Goal: Task Accomplishment & Management: Use online tool/utility

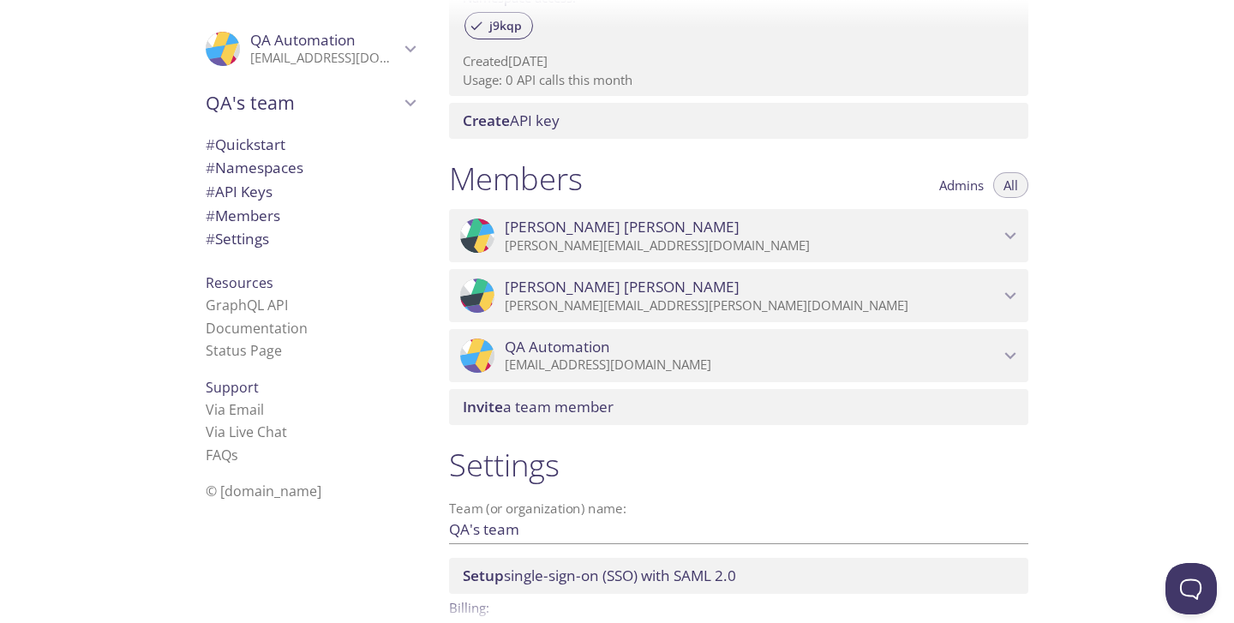
scroll to position [737, 0]
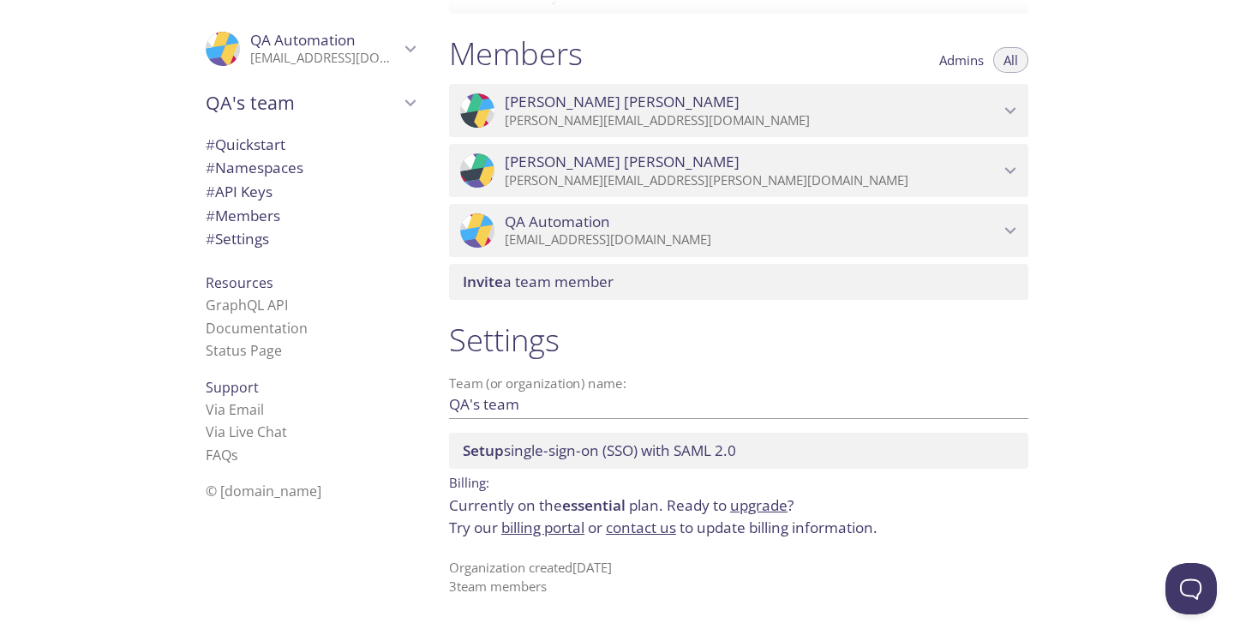
click at [1018, 108] on icon "Nupur Sharma" at bounding box center [1010, 110] width 22 height 22
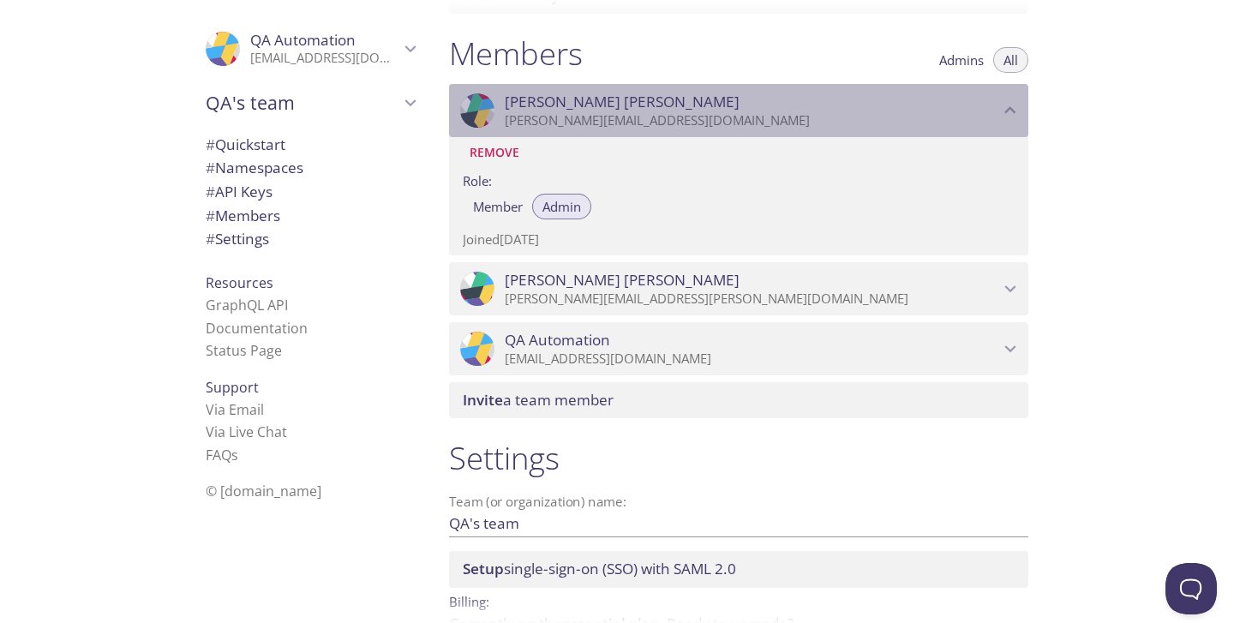
click at [1018, 108] on icon "Nupur Sharma" at bounding box center [1010, 110] width 22 height 22
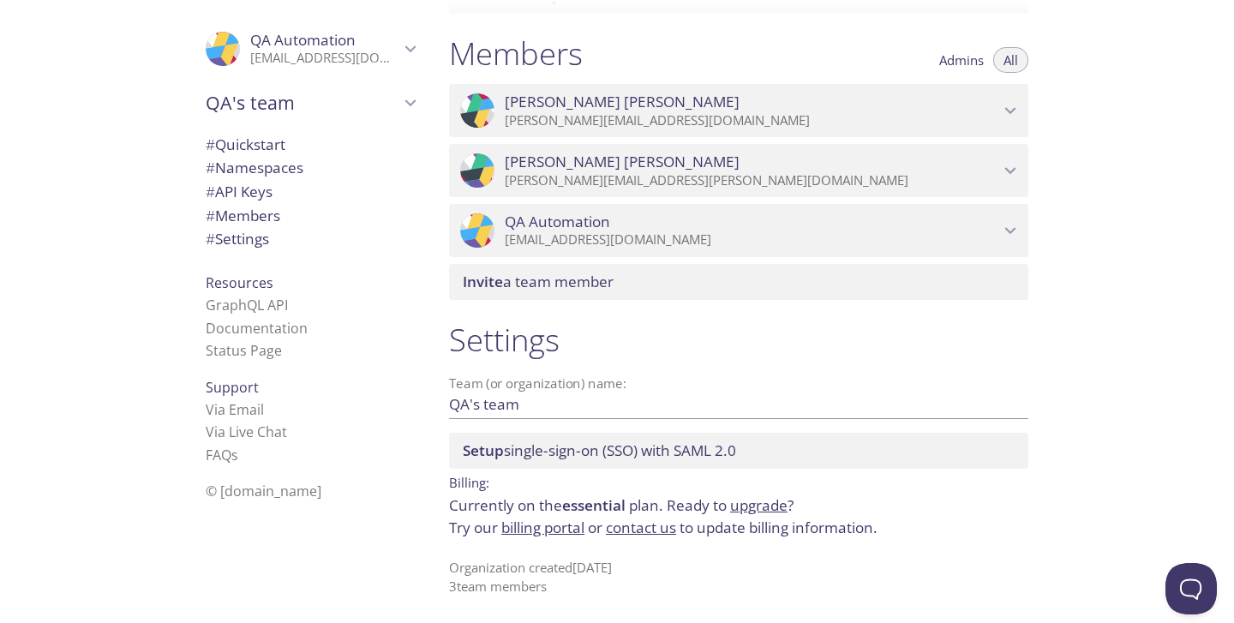
click at [1005, 165] on icon "Daniel Vargas" at bounding box center [1010, 170] width 22 height 22
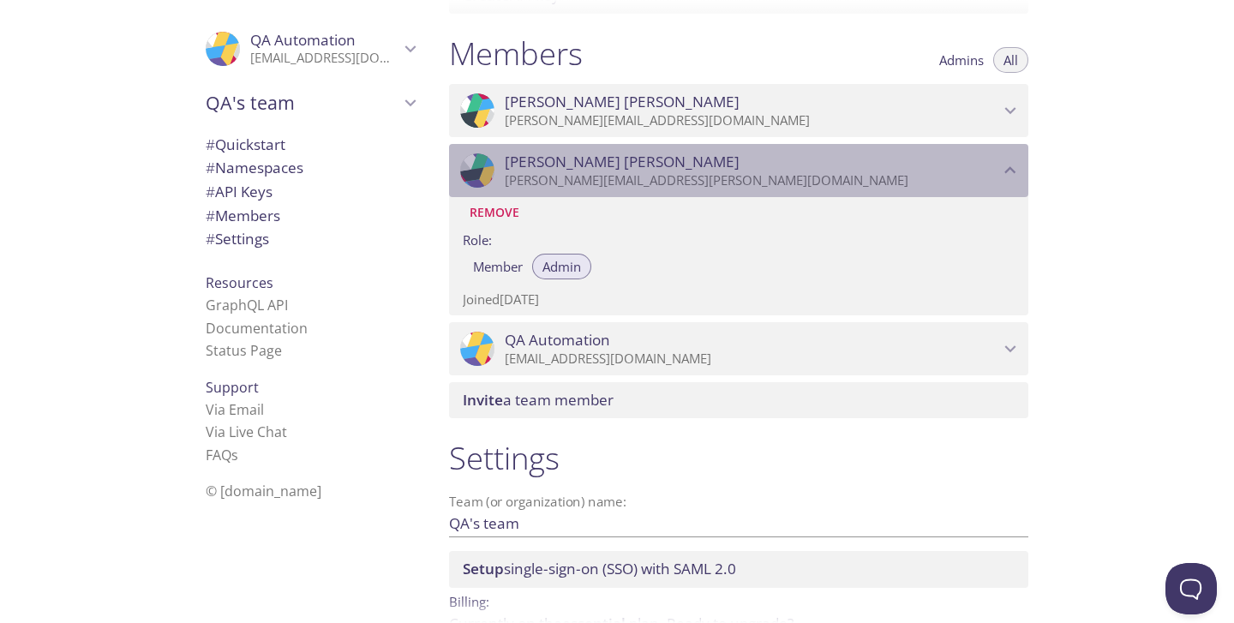
click at [1005, 165] on icon "Daniel Vargas" at bounding box center [1010, 170] width 22 height 22
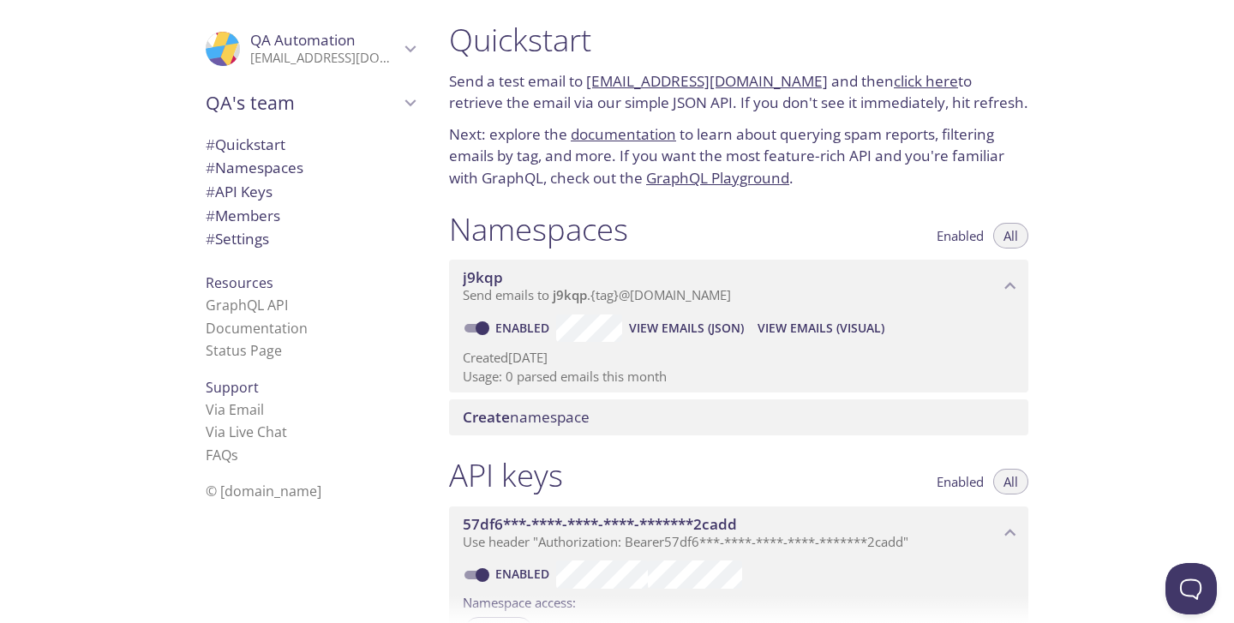
scroll to position [0, 0]
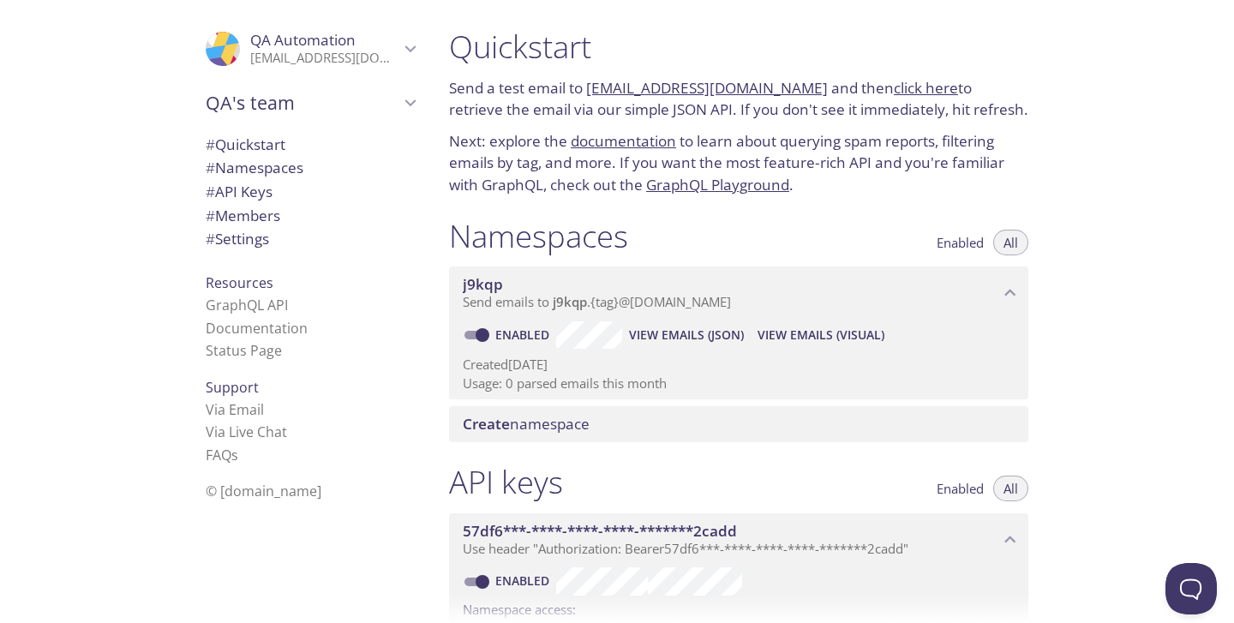
drag, startPoint x: 586, startPoint y: 89, endPoint x: 792, endPoint y: 93, distance: 205.7
click at [792, 93] on p "Send a test email to [EMAIL_ADDRESS][DOMAIN_NAME] and then click here to retrie…" at bounding box center [738, 99] width 579 height 44
copy link "[EMAIL_ADDRESS][DOMAIN_NAME]"
click at [698, 336] on span "View Emails (JSON)" at bounding box center [686, 335] width 115 height 21
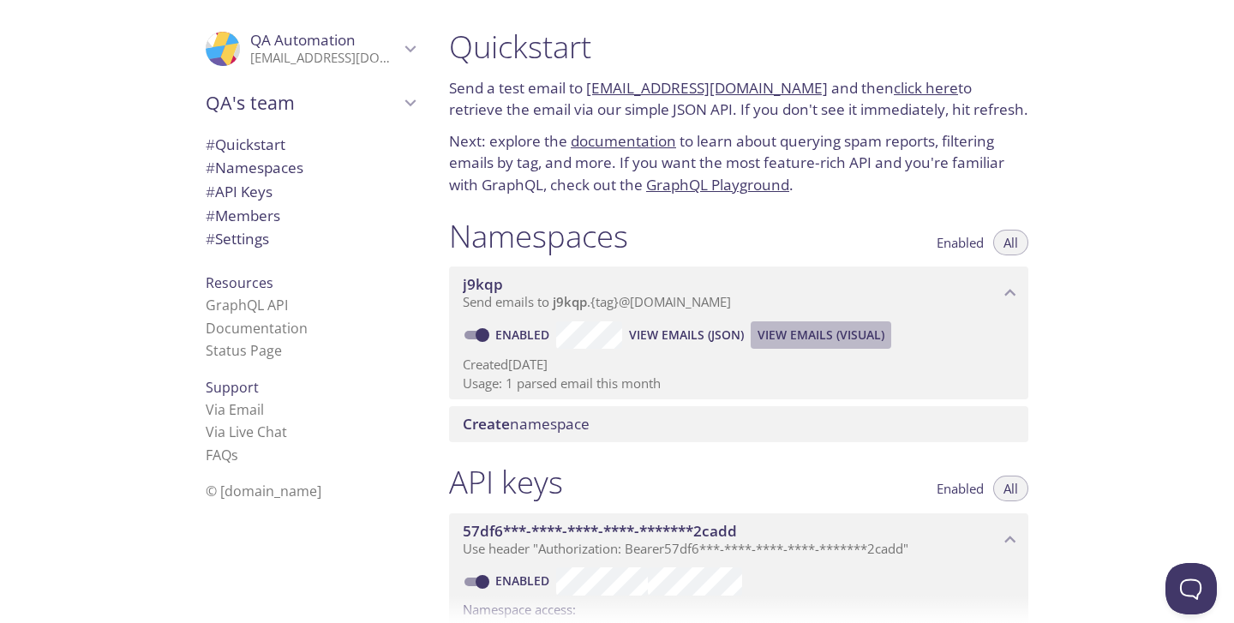
click at [818, 334] on span "View Emails (Visual)" at bounding box center [821, 335] width 127 height 21
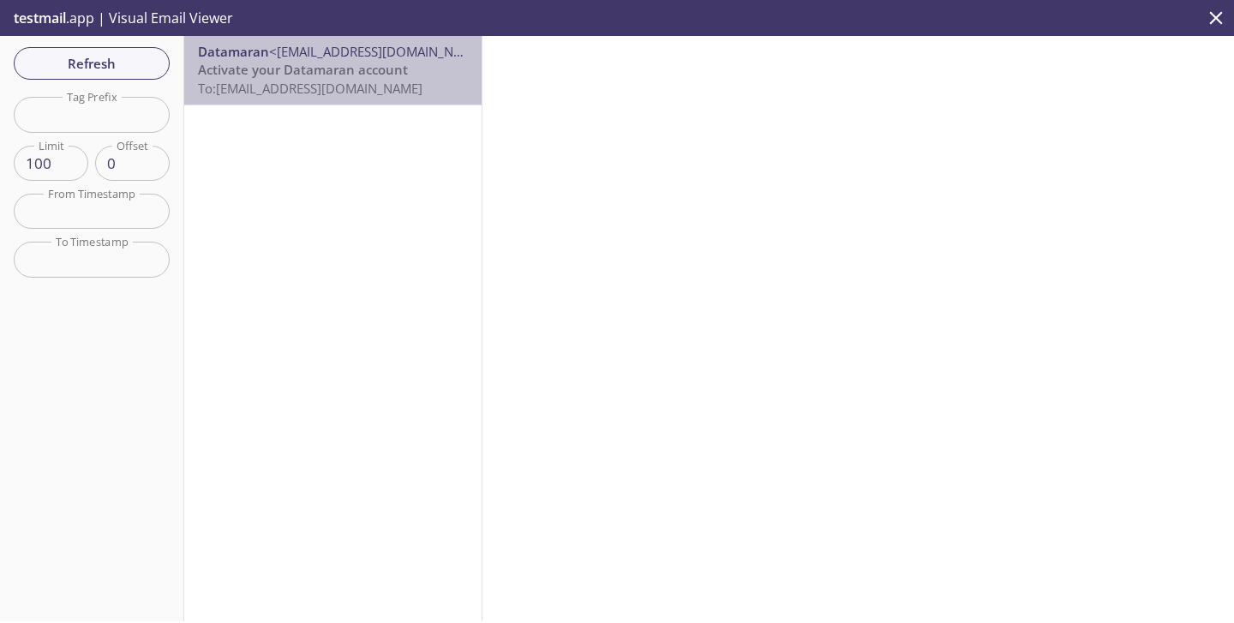
click at [331, 63] on span "Activate your Datamaran account" at bounding box center [303, 69] width 210 height 17
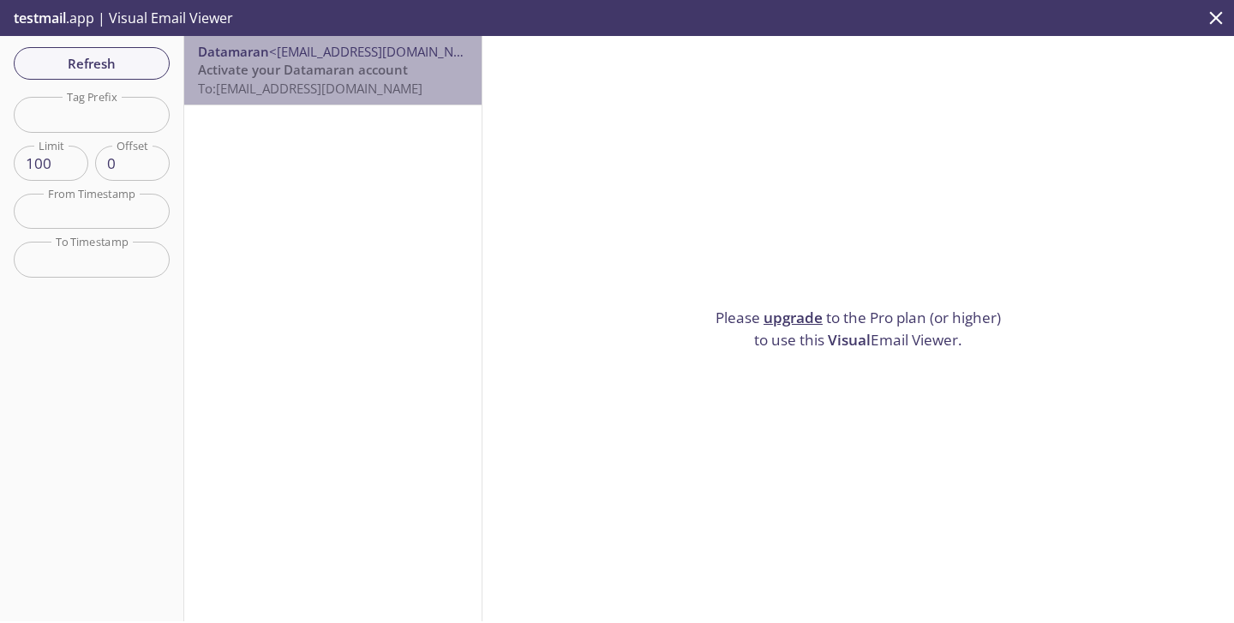
click at [346, 77] on span "Activate your Datamaran account" at bounding box center [303, 69] width 210 height 17
